Goal: Information Seeking & Learning: Learn about a topic

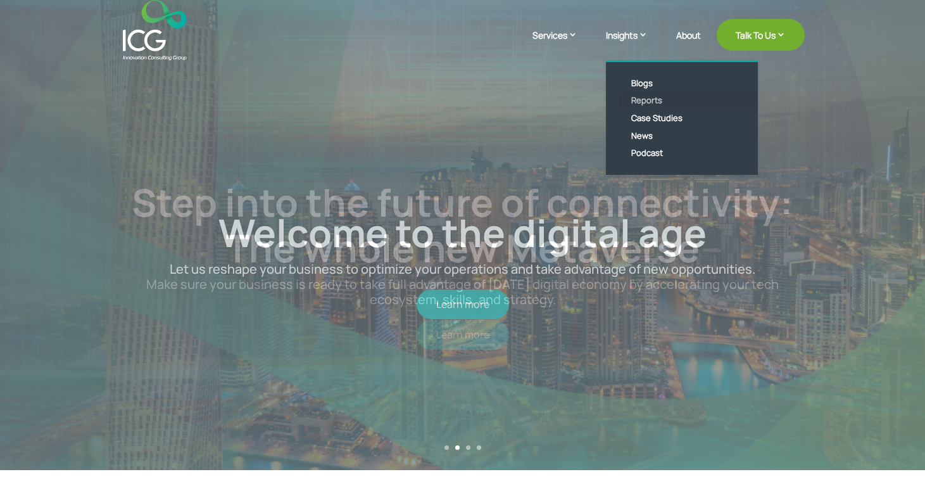
click at [635, 96] on link "Reports" at bounding box center [692, 101] width 146 height 18
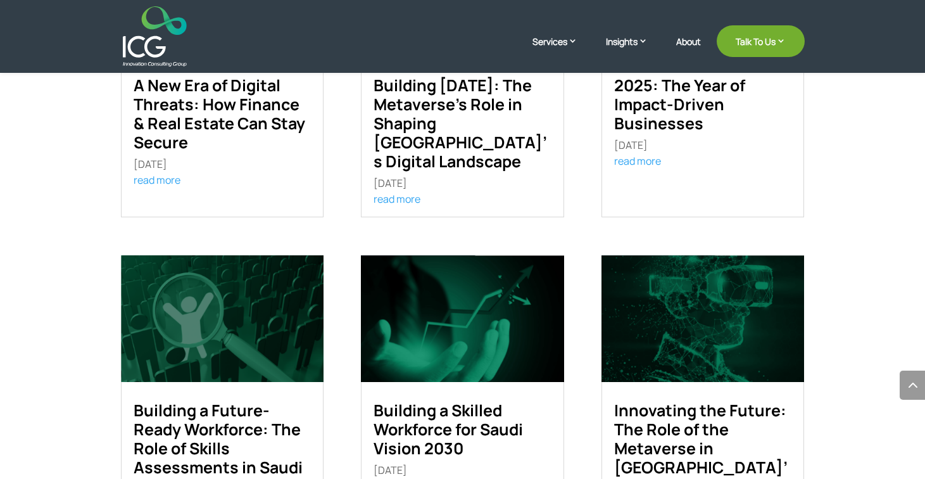
scroll to position [366, 0]
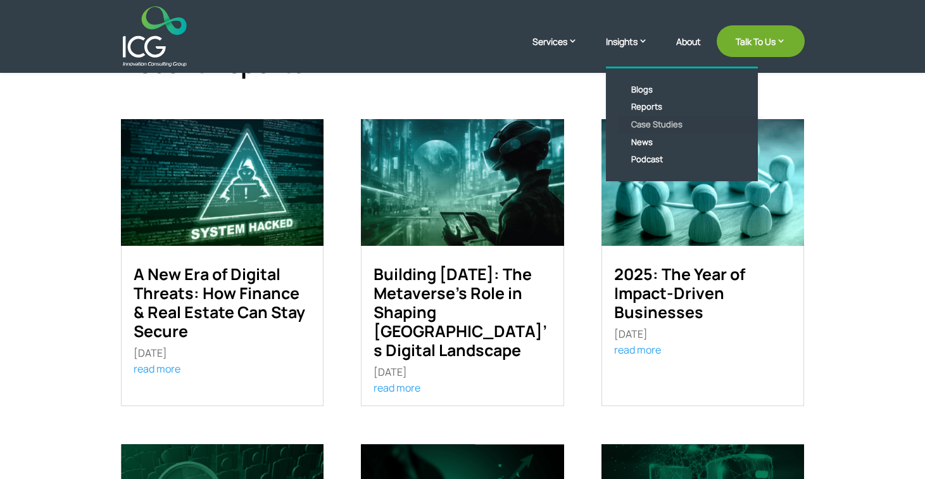
click at [639, 125] on link "Case Studies" at bounding box center [692, 125] width 146 height 18
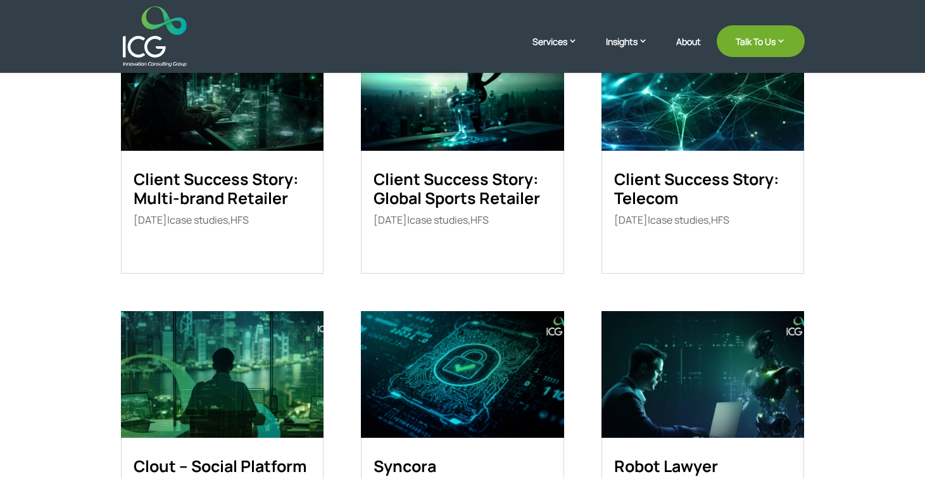
scroll to position [345, 0]
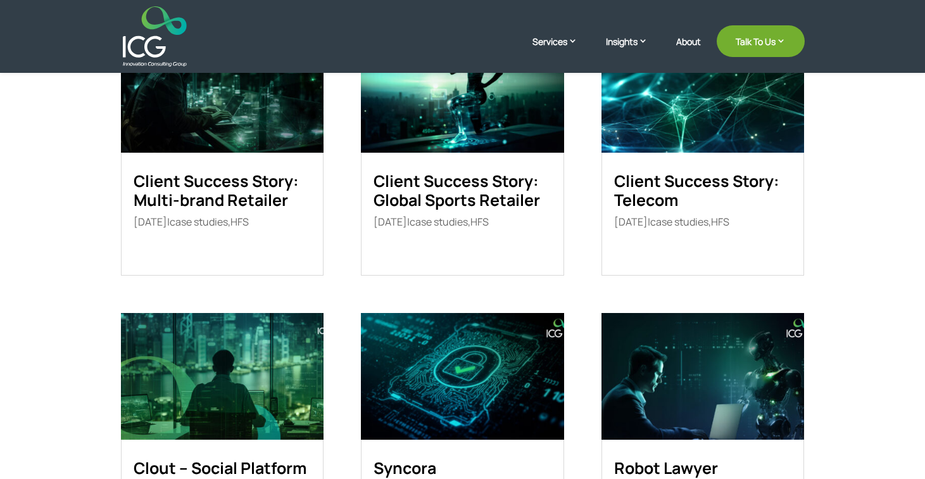
click at [467, 203] on link "Client Success Story: Global Sports Retailer" at bounding box center [457, 190] width 167 height 41
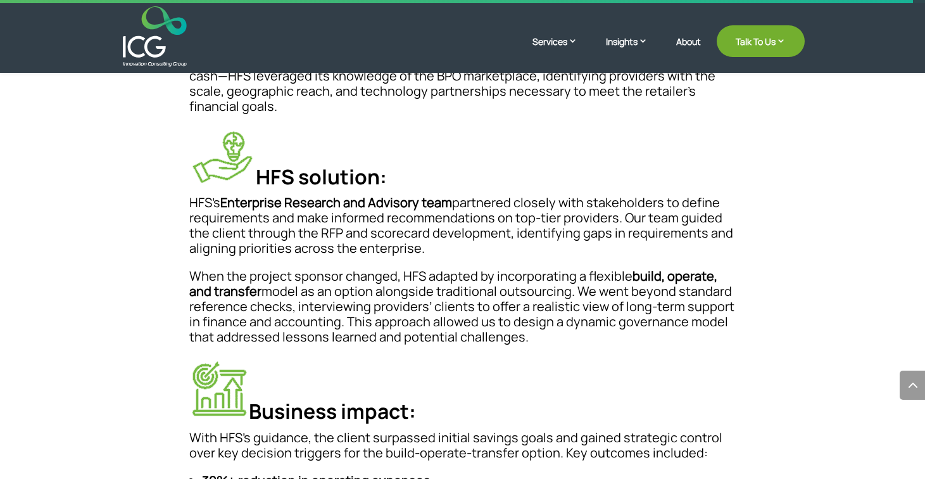
scroll to position [431, 0]
